Goal: Information Seeking & Learning: Learn about a topic

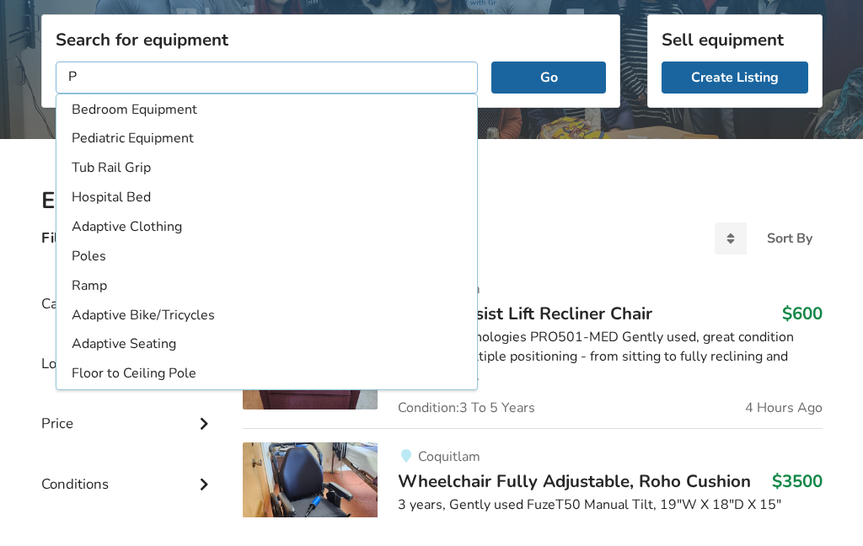
type input "P0"
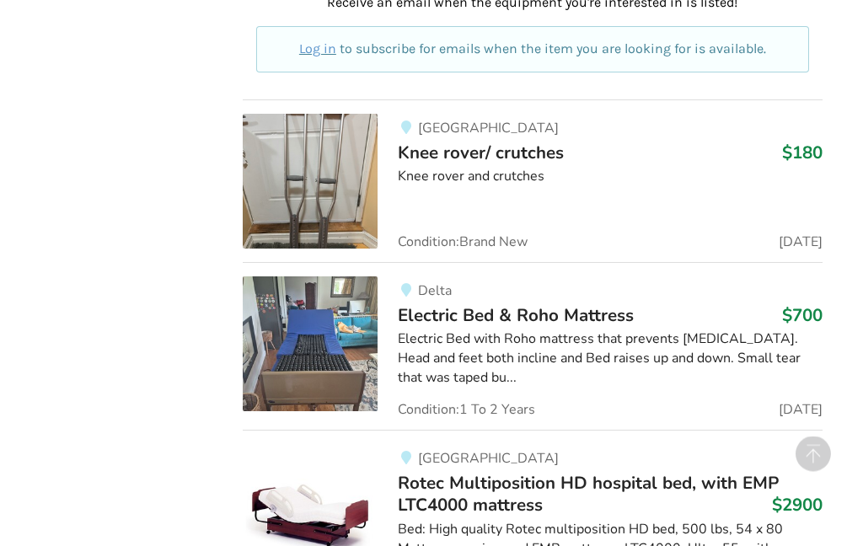
scroll to position [1051, 0]
click at [748, 451] on div "[GEOGRAPHIC_DATA]" at bounding box center [610, 458] width 424 height 14
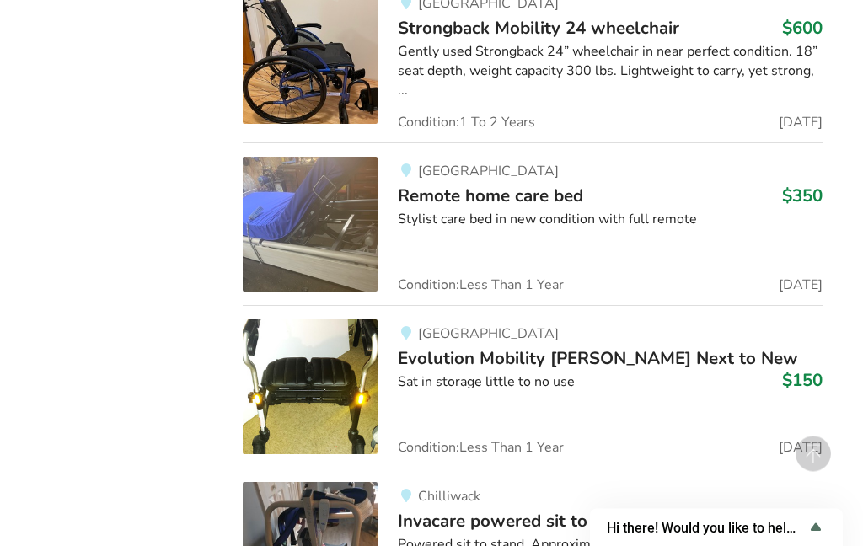
scroll to position [3752, 0]
click at [322, 352] on img at bounding box center [310, 387] width 135 height 135
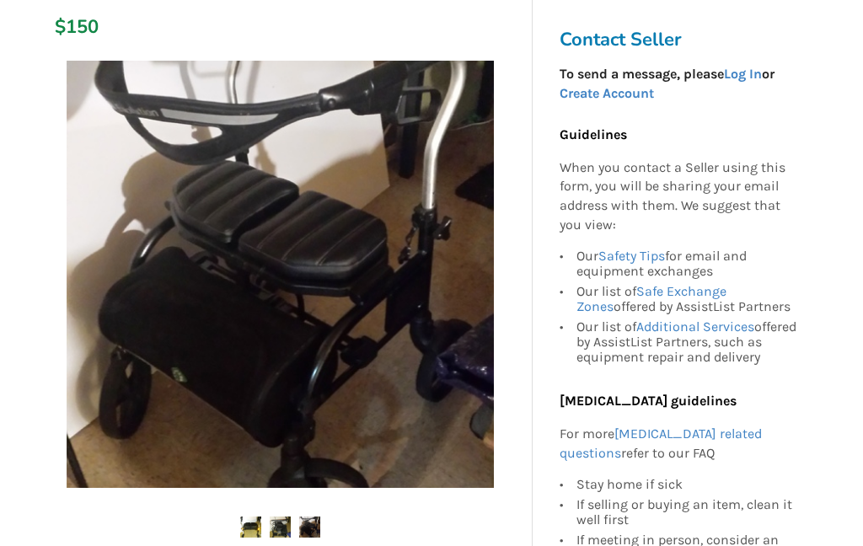
scroll to position [291, 0]
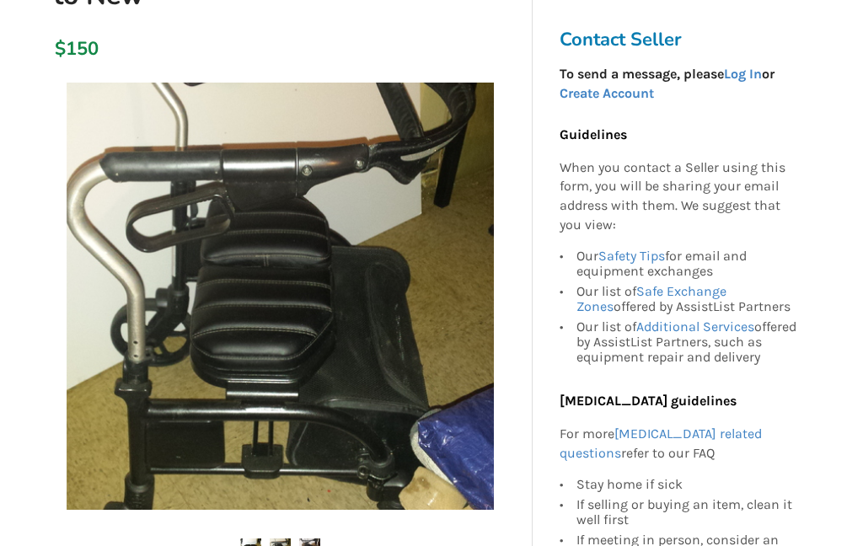
click at [317, 539] on img at bounding box center [309, 549] width 21 height 21
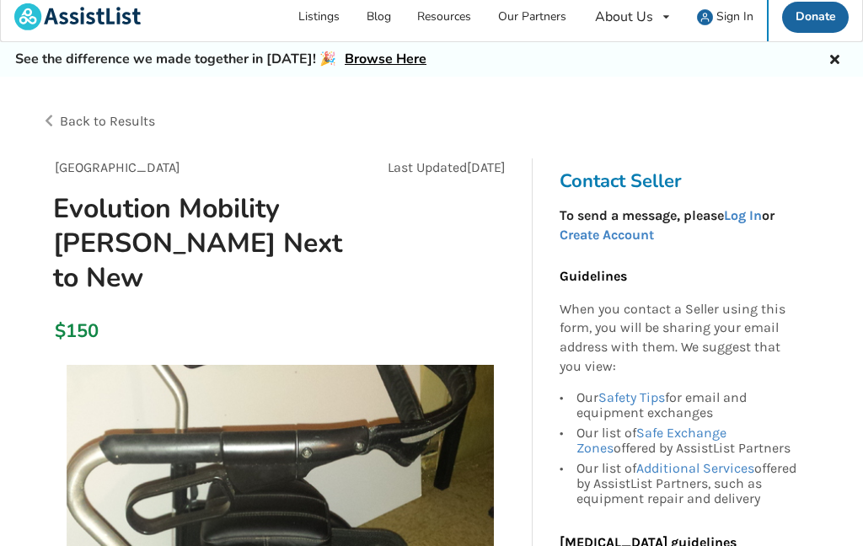
scroll to position [0, 0]
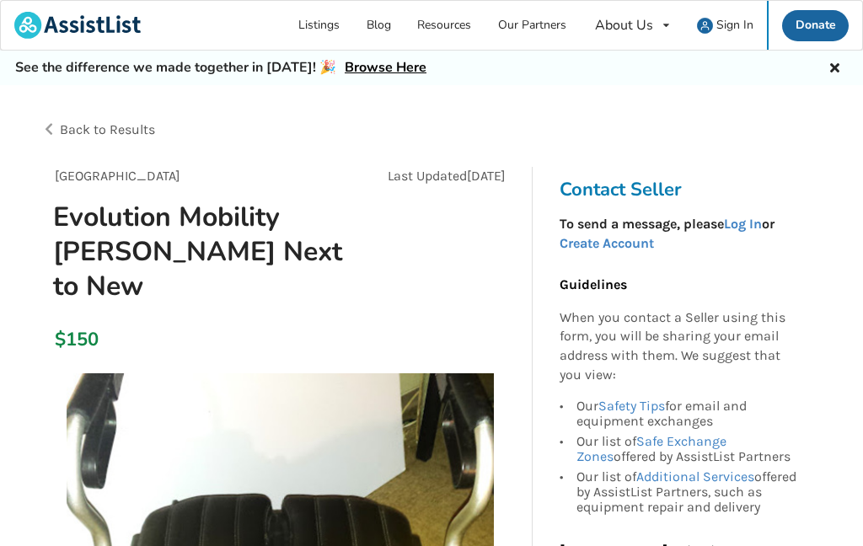
click at [65, 126] on span "Back to Results" at bounding box center [107, 129] width 95 height 16
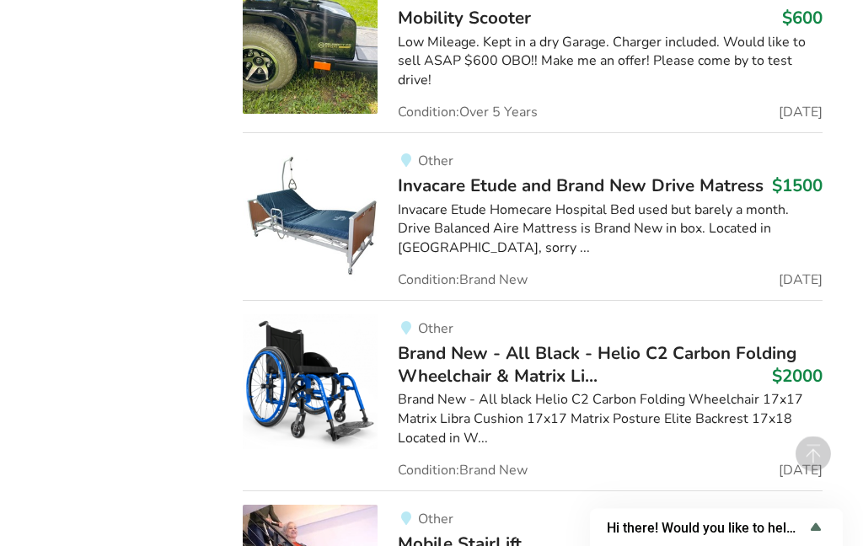
scroll to position [12265, 0]
